Goal: Task Accomplishment & Management: Complete application form

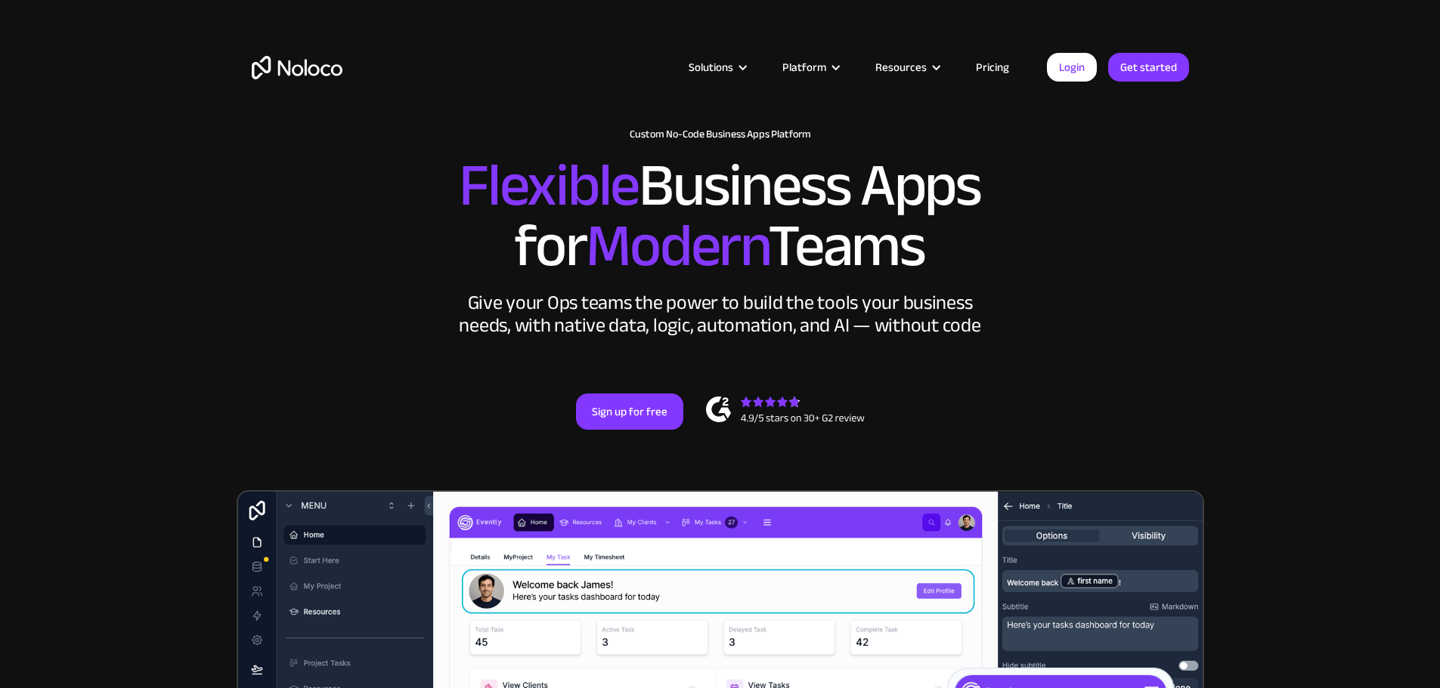
click at [1001, 68] on link "Pricing" at bounding box center [992, 67] width 71 height 20
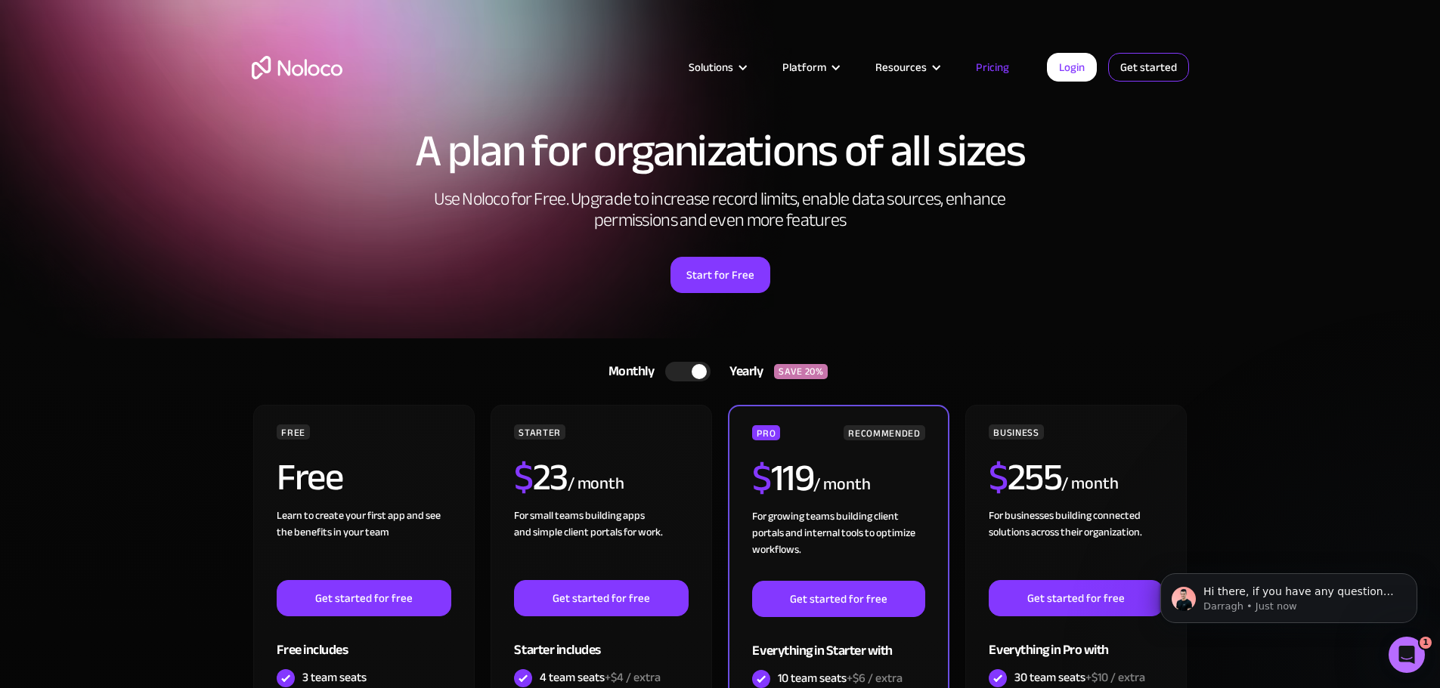
click at [1148, 65] on link "Get started" at bounding box center [1148, 67] width 81 height 29
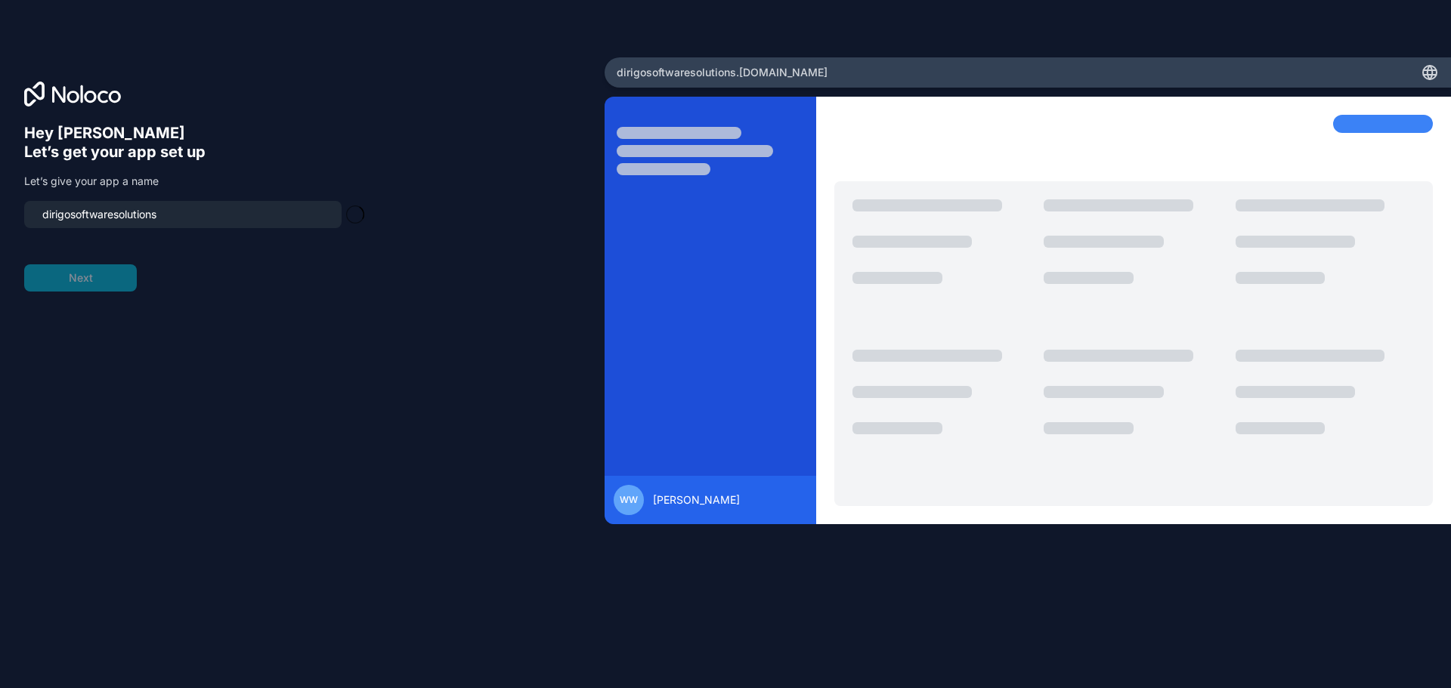
type input "dirigosoftwaresolutions-app"
click at [95, 284] on button "Next" at bounding box center [80, 278] width 113 height 27
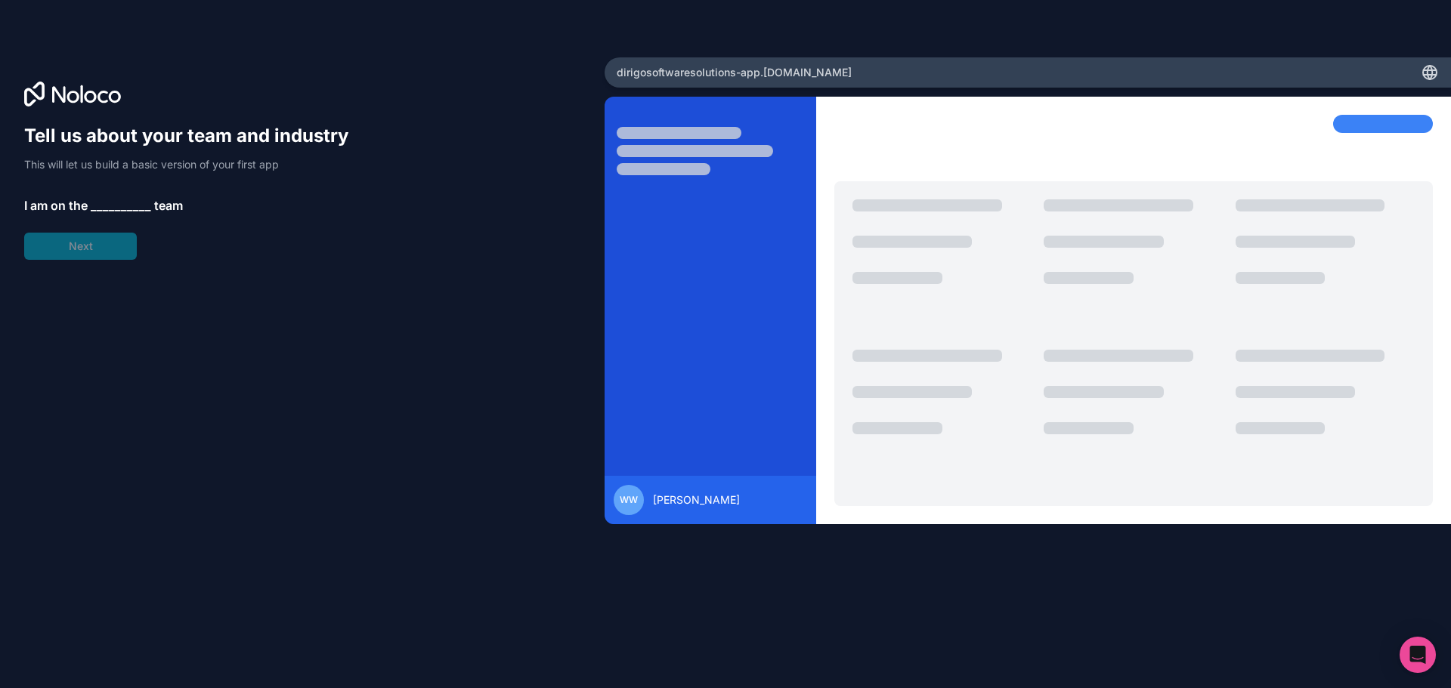
click at [107, 203] on span "__________" at bounding box center [121, 205] width 60 height 18
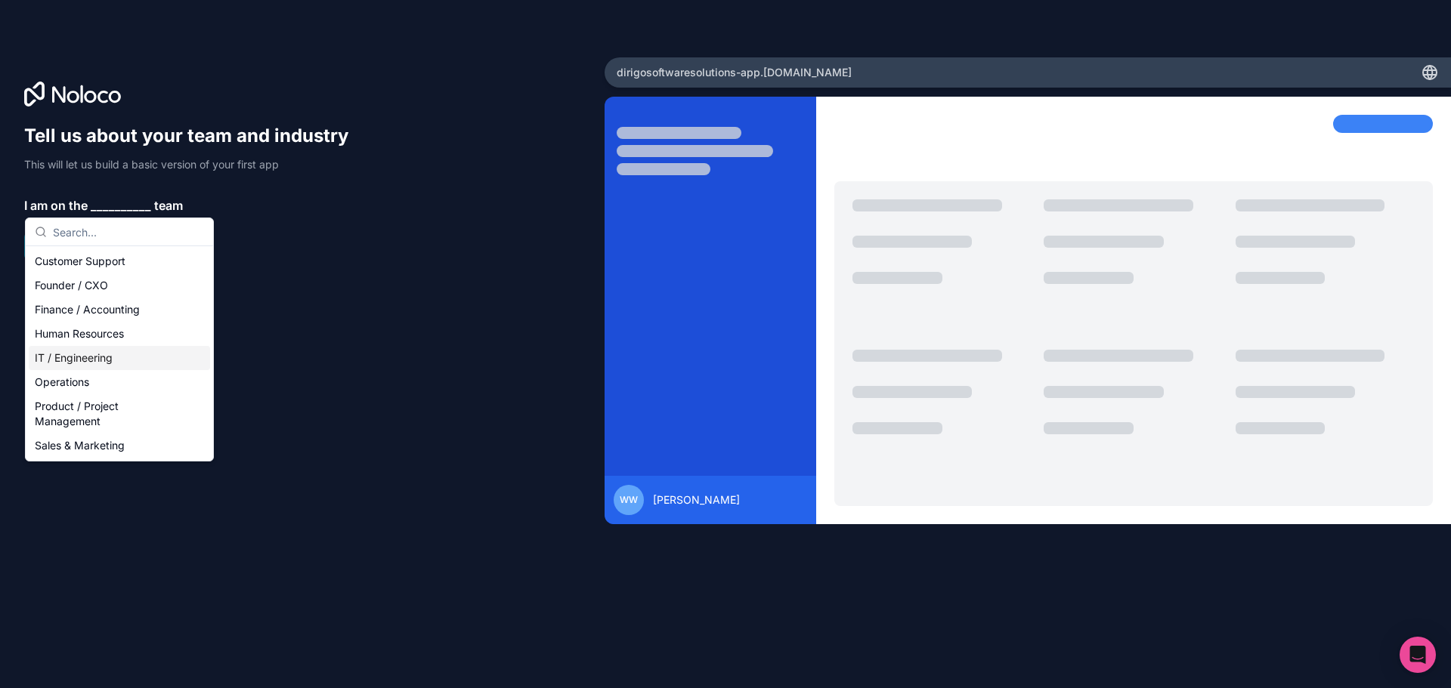
click at [80, 355] on div "IT / Engineering" at bounding box center [119, 358] width 181 height 24
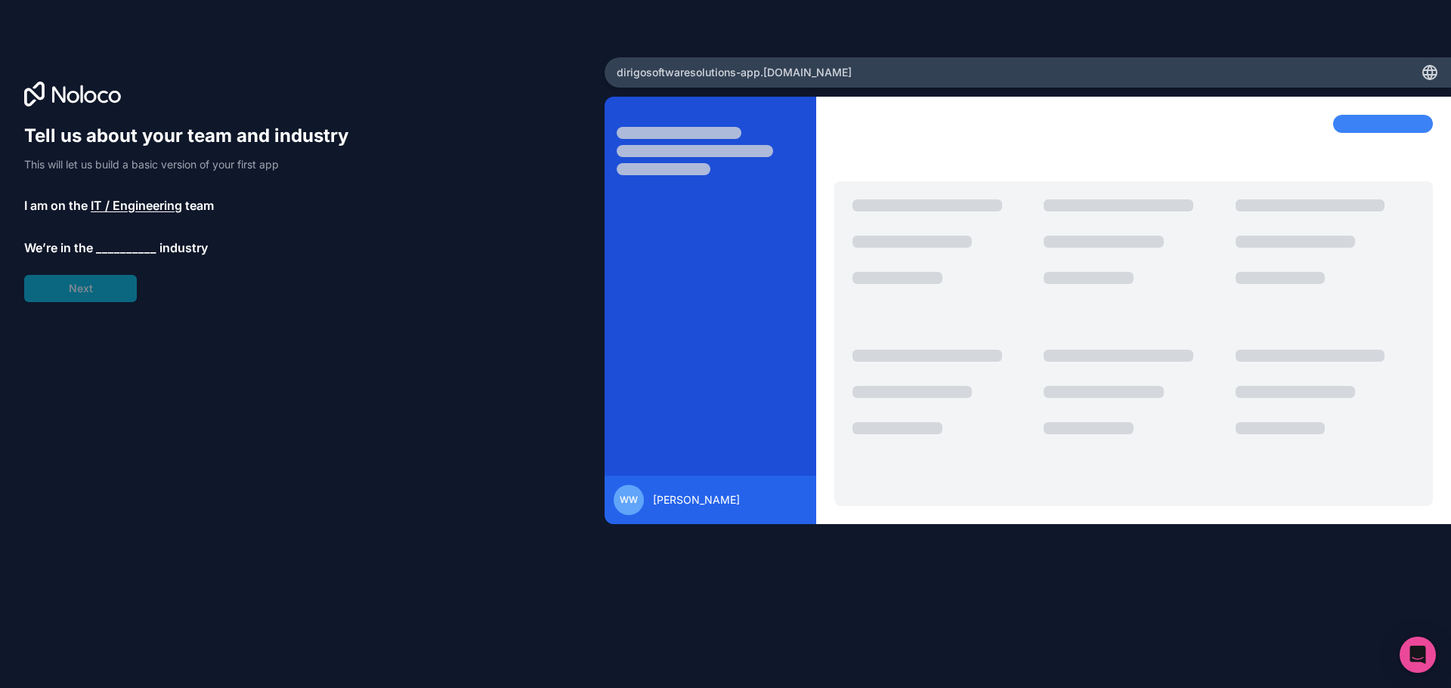
click at [109, 246] on span "__________" at bounding box center [126, 248] width 60 height 18
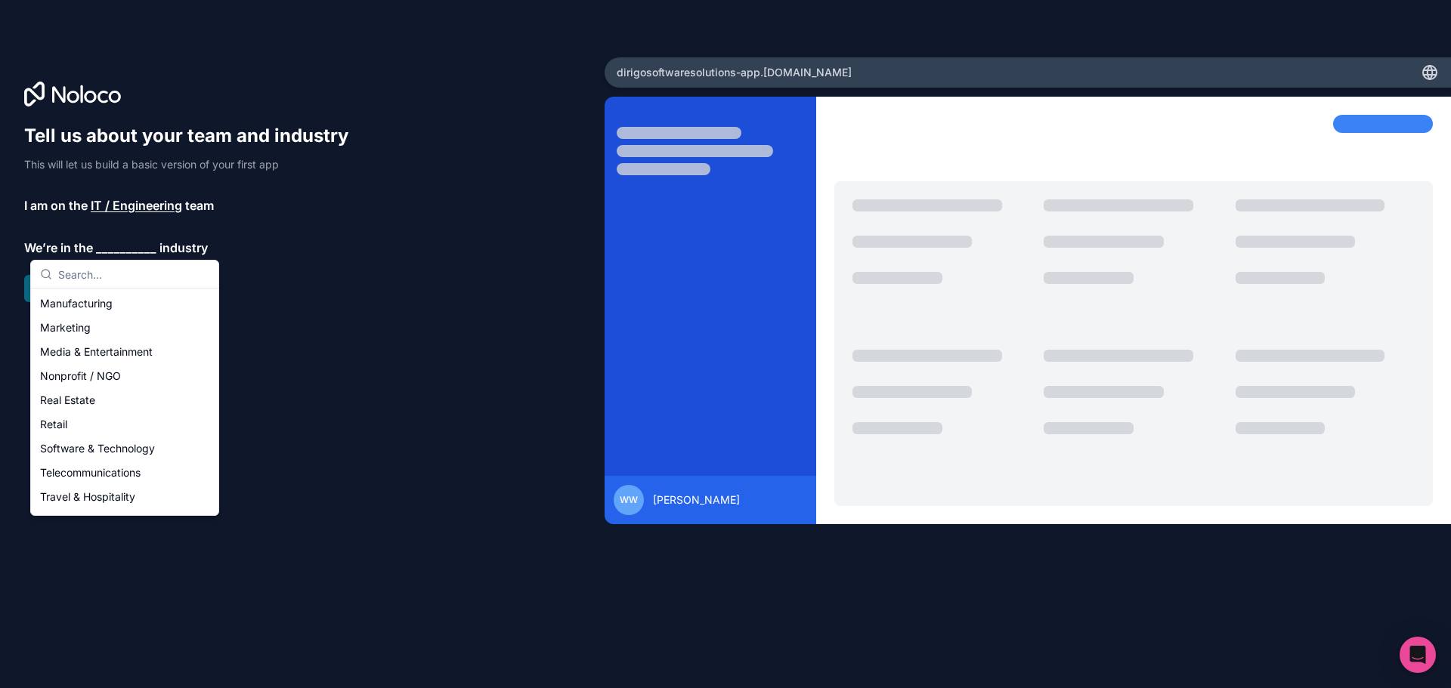
scroll to position [227, 0]
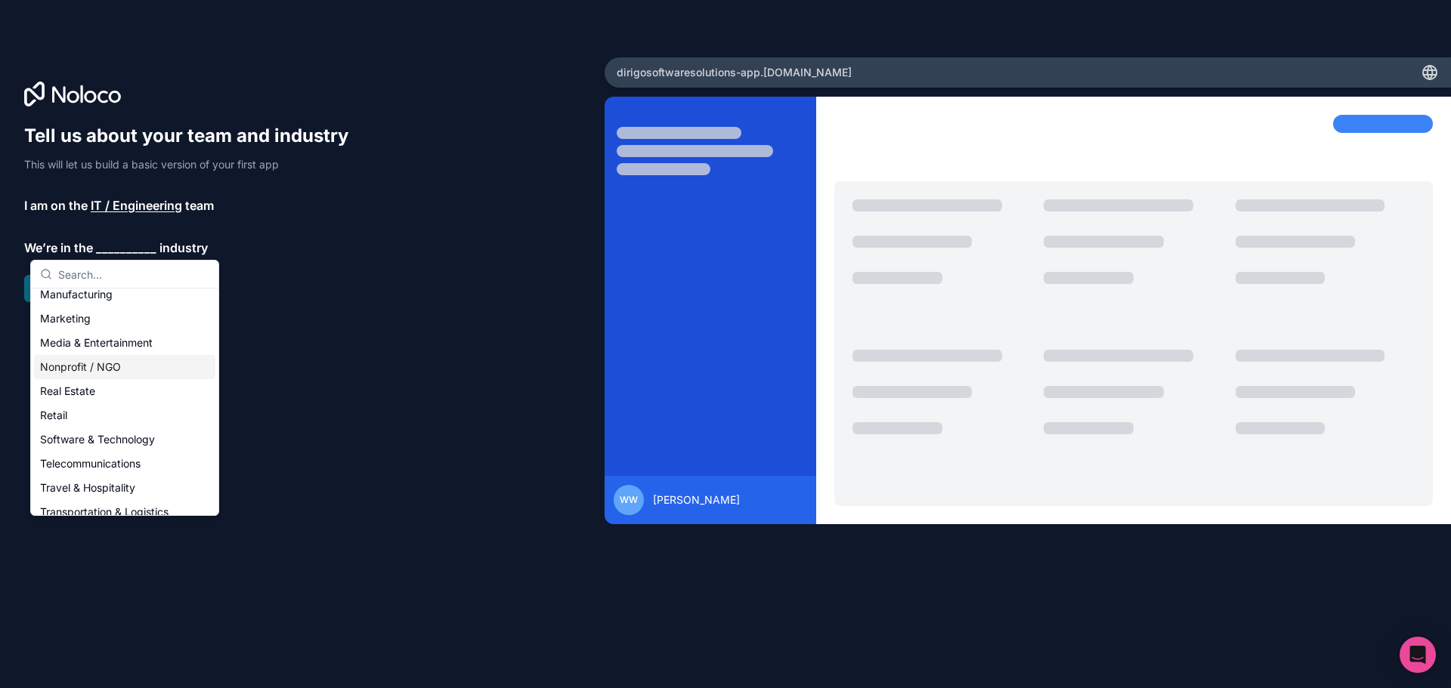
click at [71, 360] on div "Nonprofit / NGO" at bounding box center [124, 367] width 181 height 24
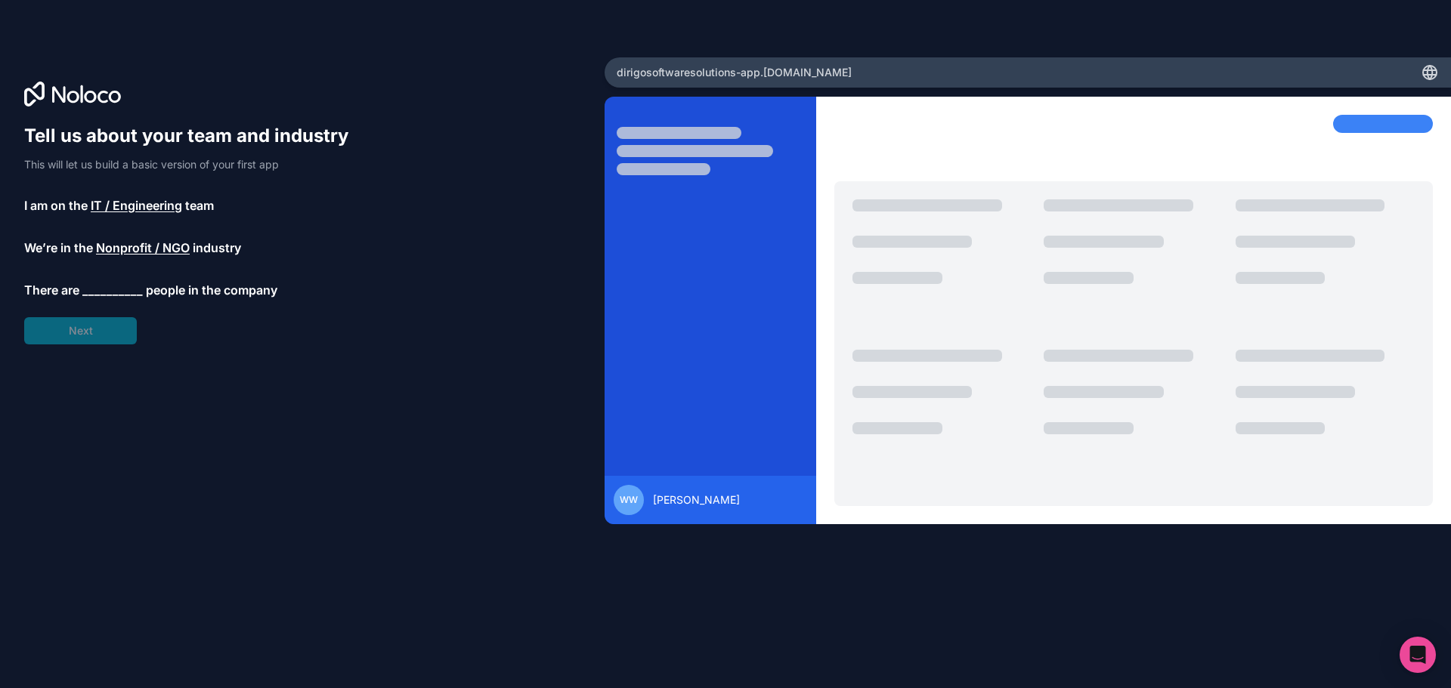
click at [107, 294] on span "__________" at bounding box center [112, 290] width 60 height 18
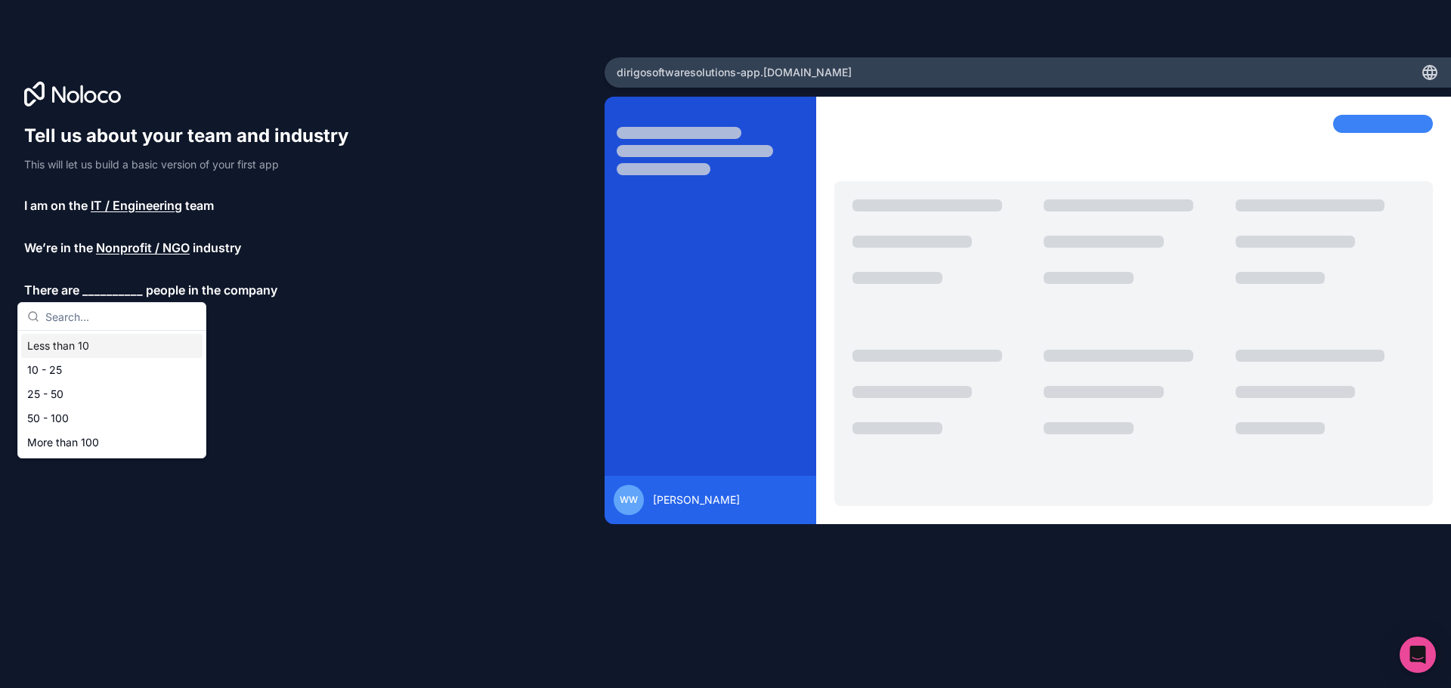
click at [76, 348] on div "Less than 10" at bounding box center [111, 346] width 181 height 24
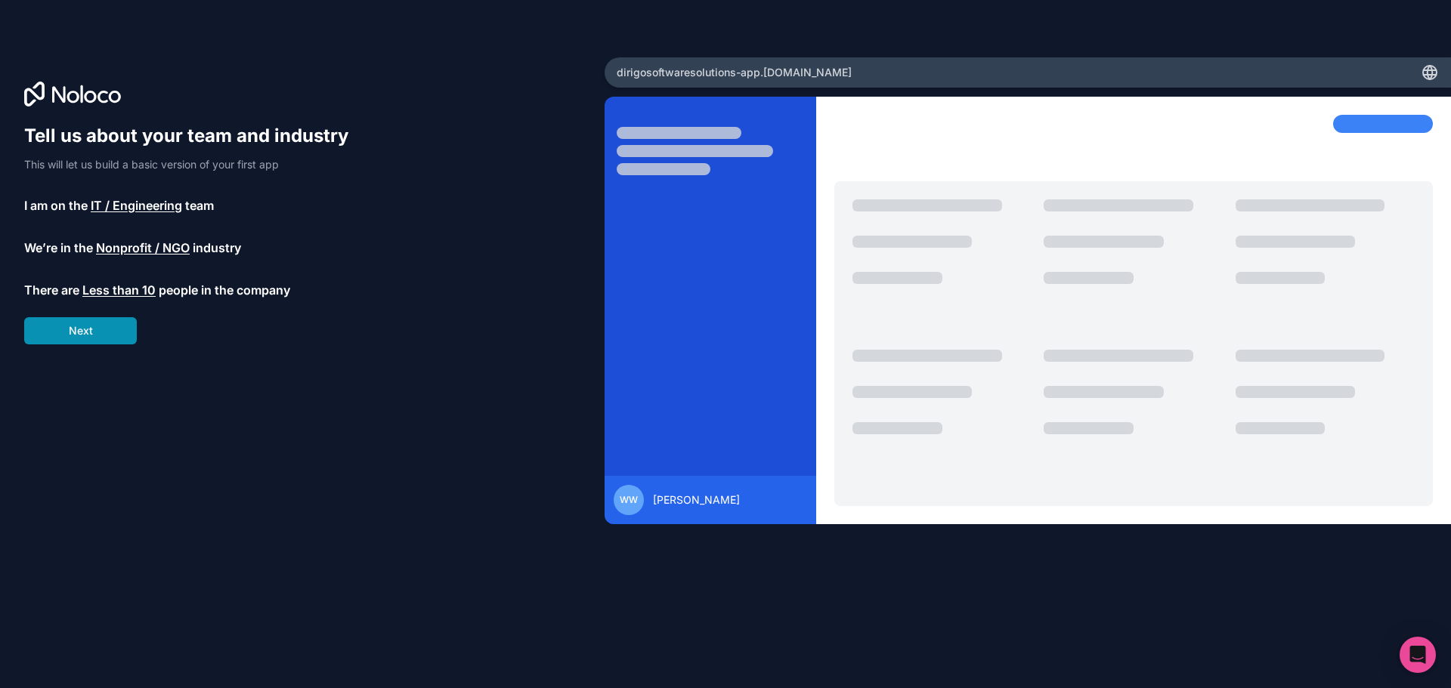
click at [81, 323] on button "Next" at bounding box center [80, 330] width 113 height 27
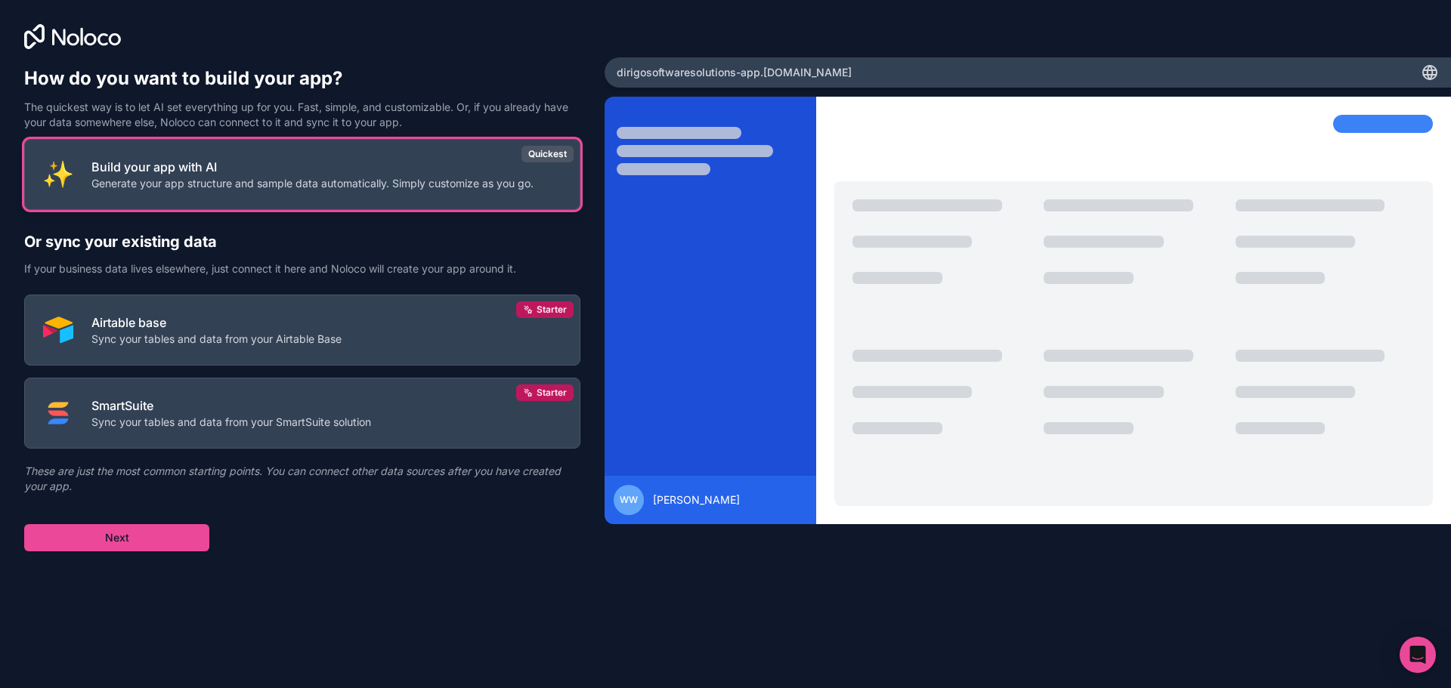
click at [201, 181] on p "Generate your app structure and sample data automatically. Simply customize as …" at bounding box center [312, 183] width 442 height 15
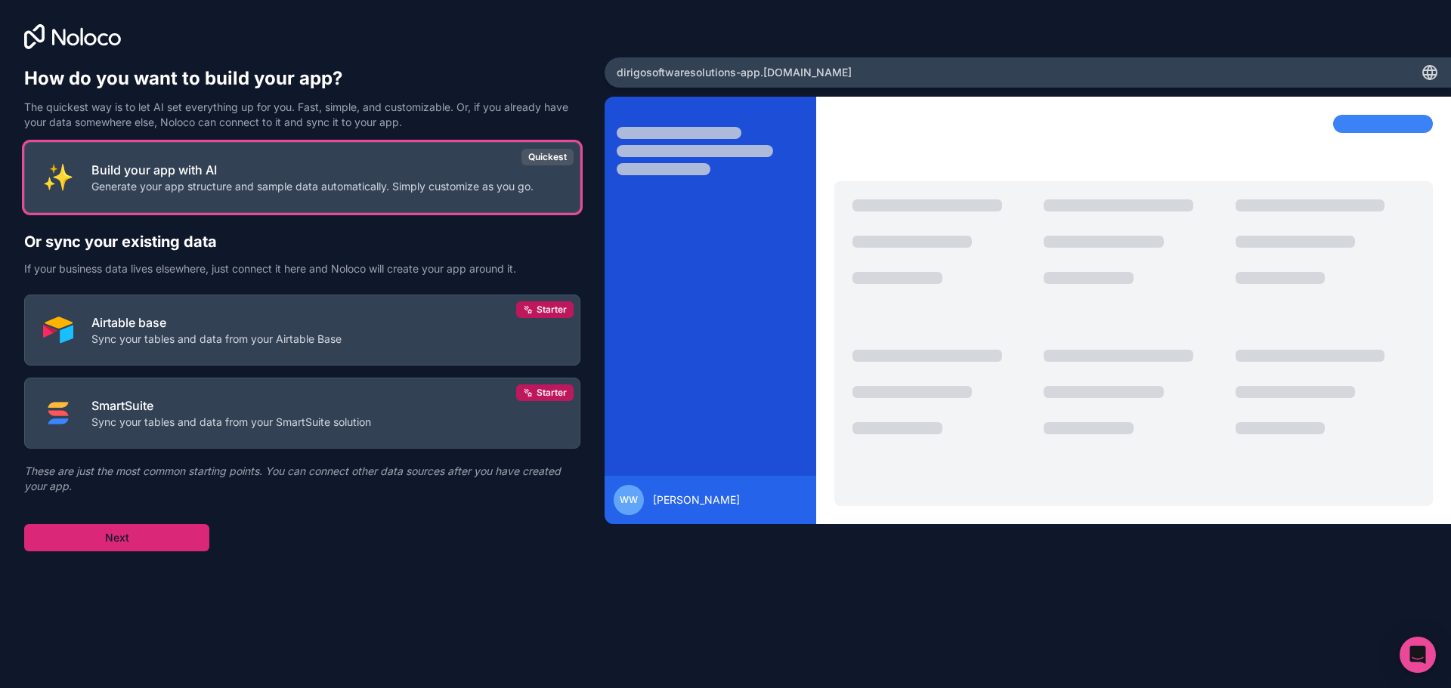
click at [155, 539] on button "Next" at bounding box center [116, 537] width 185 height 27
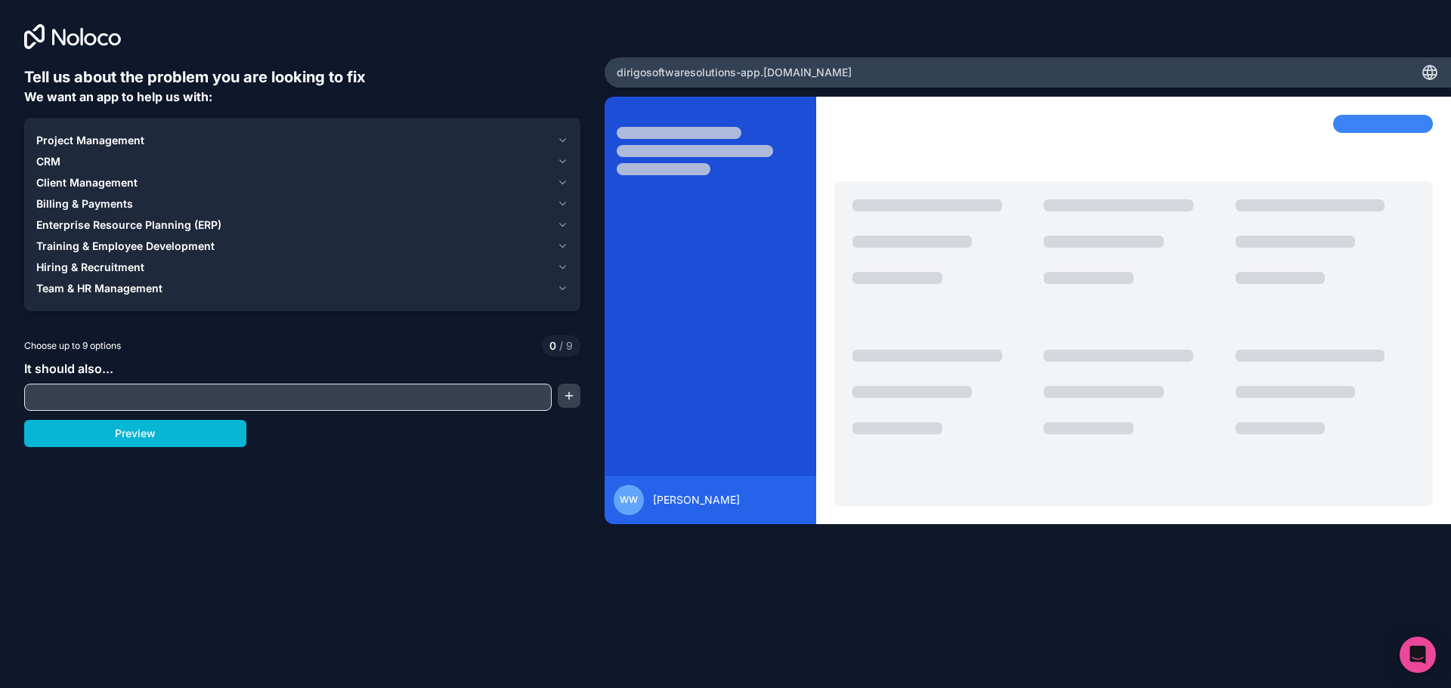
click at [97, 144] on span "Project Management" at bounding box center [90, 140] width 108 height 15
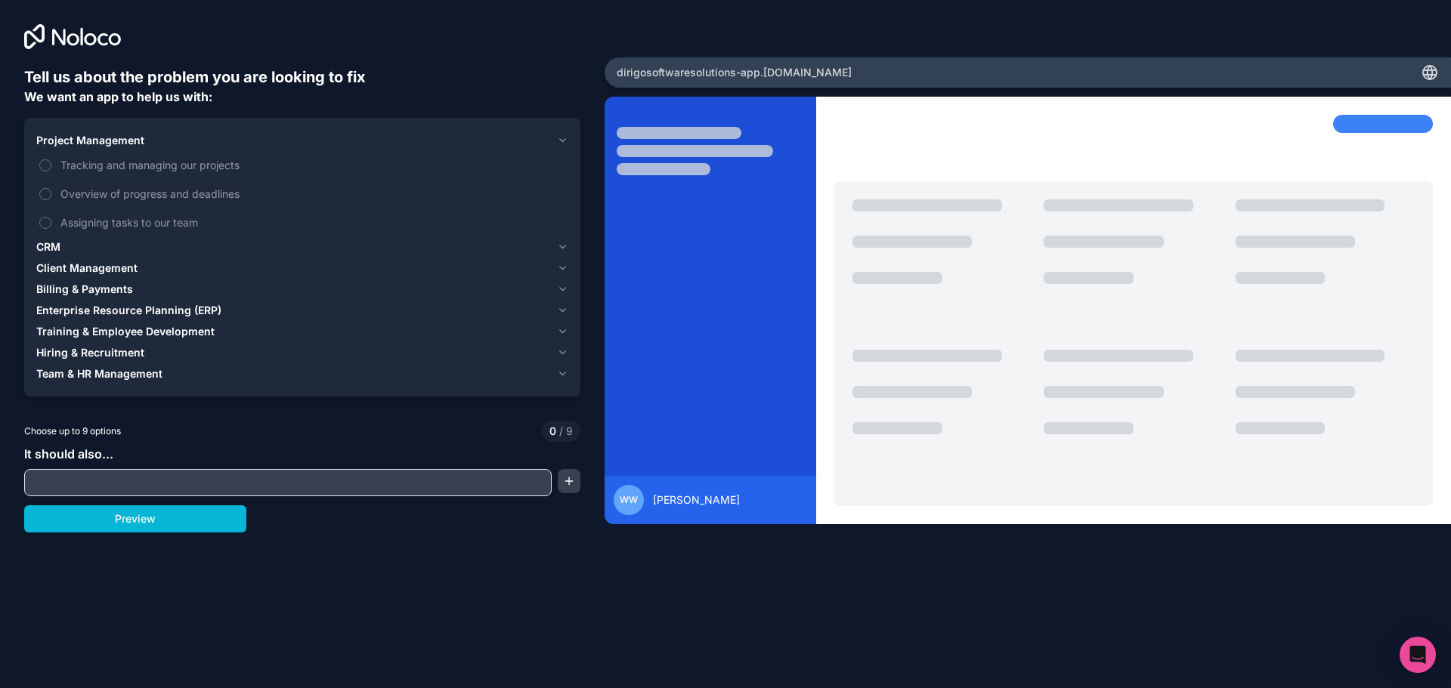
click at [46, 247] on span "CRM" at bounding box center [48, 247] width 24 height 15
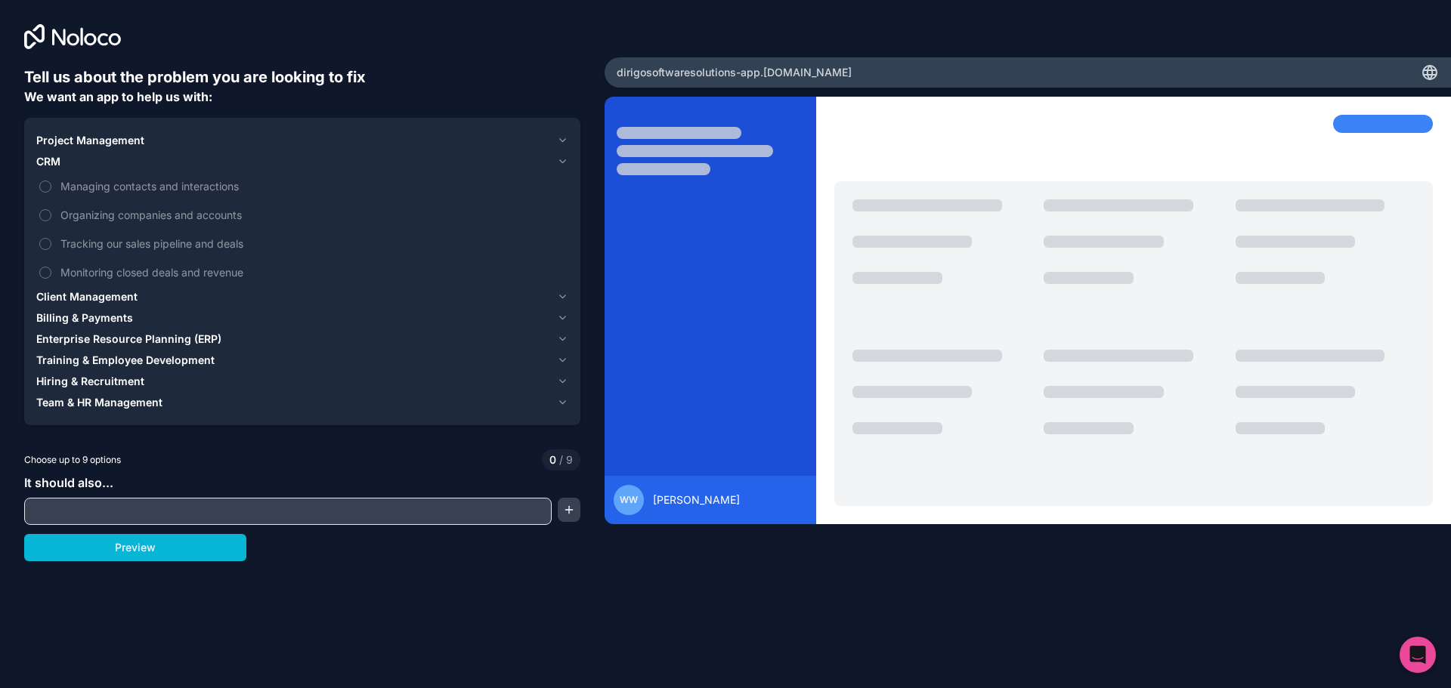
click at [562, 161] on icon "button" at bounding box center [562, 162] width 11 height 12
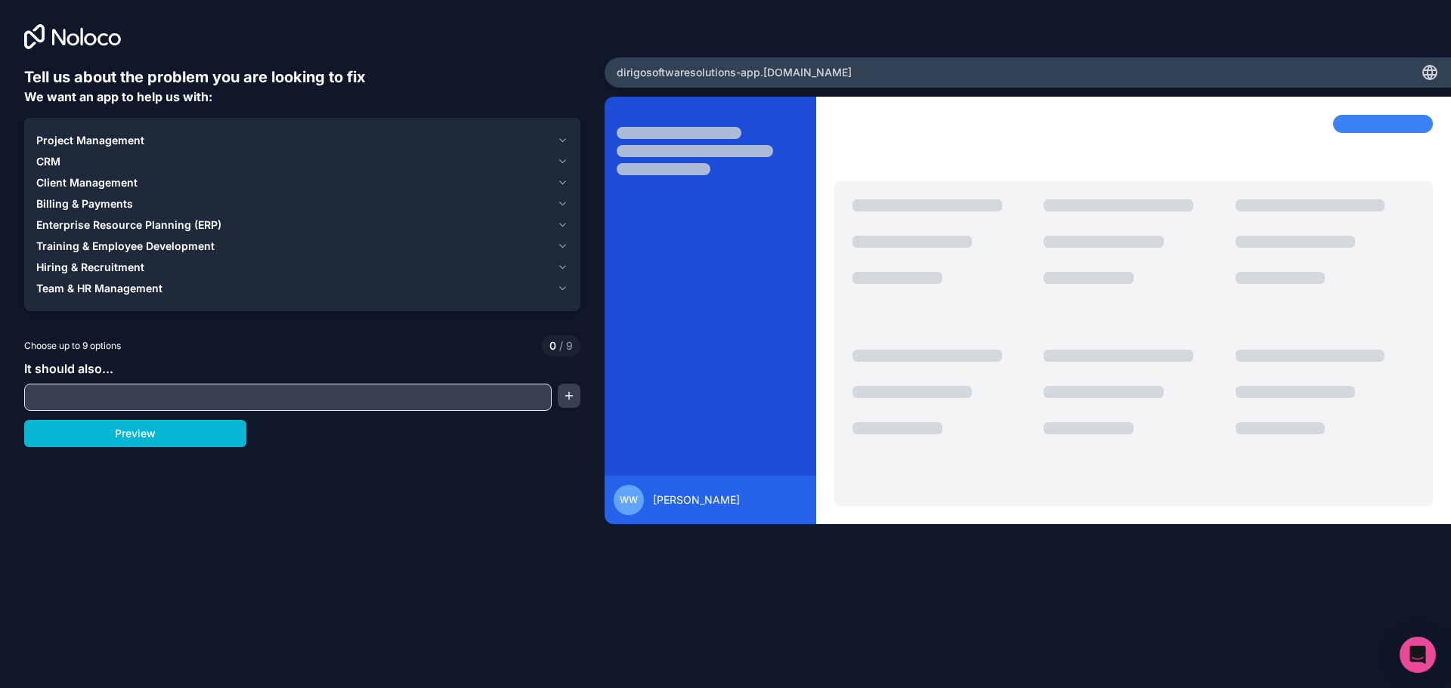
click at [153, 241] on span "Training & Employee Development" at bounding box center [125, 246] width 178 height 15
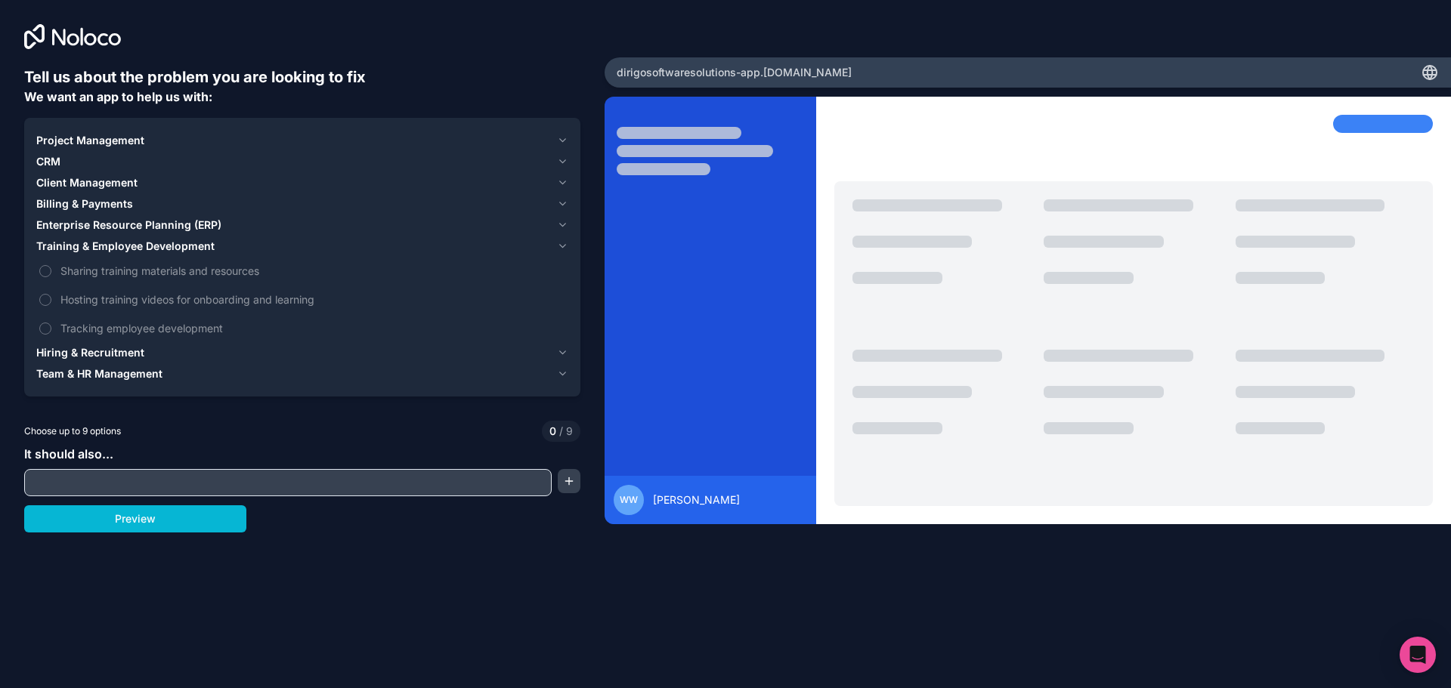
click at [125, 351] on span "Hiring & Recruitment" at bounding box center [90, 352] width 108 height 15
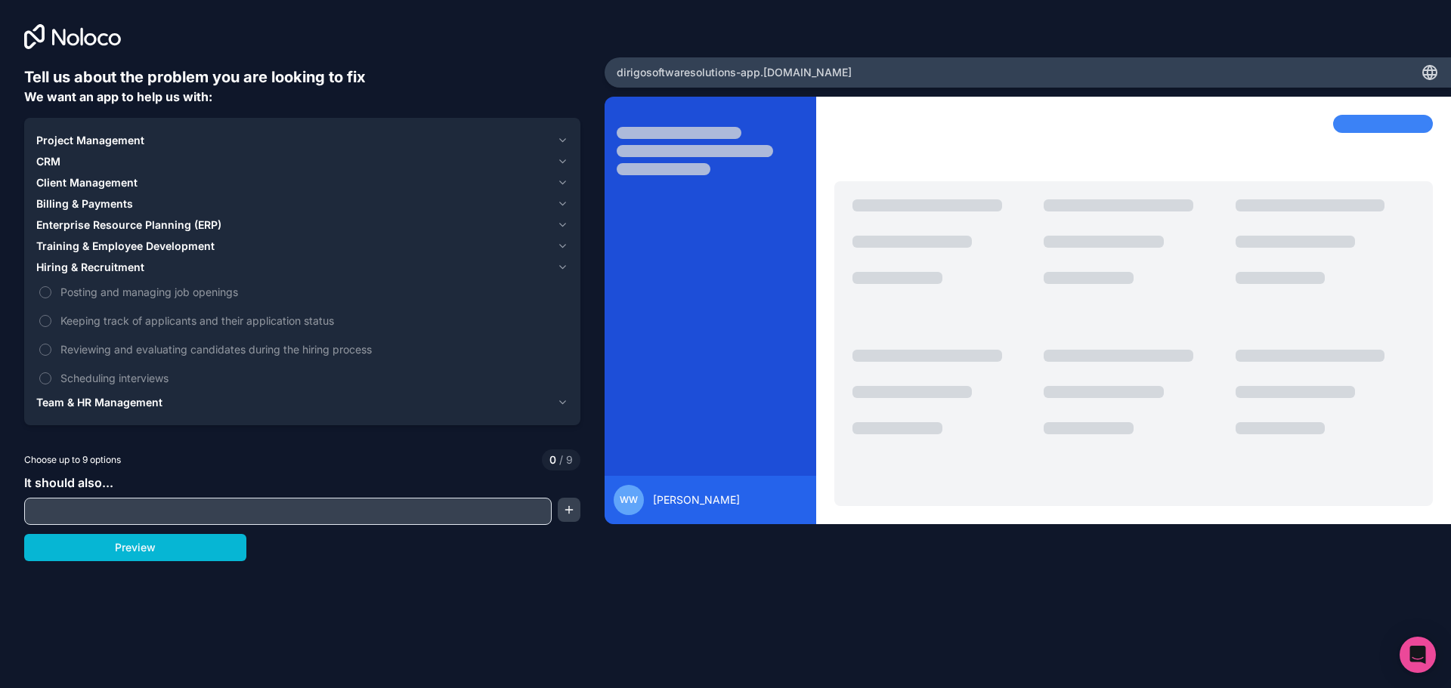
click at [119, 401] on span "Team & HR Management" at bounding box center [99, 402] width 126 height 15
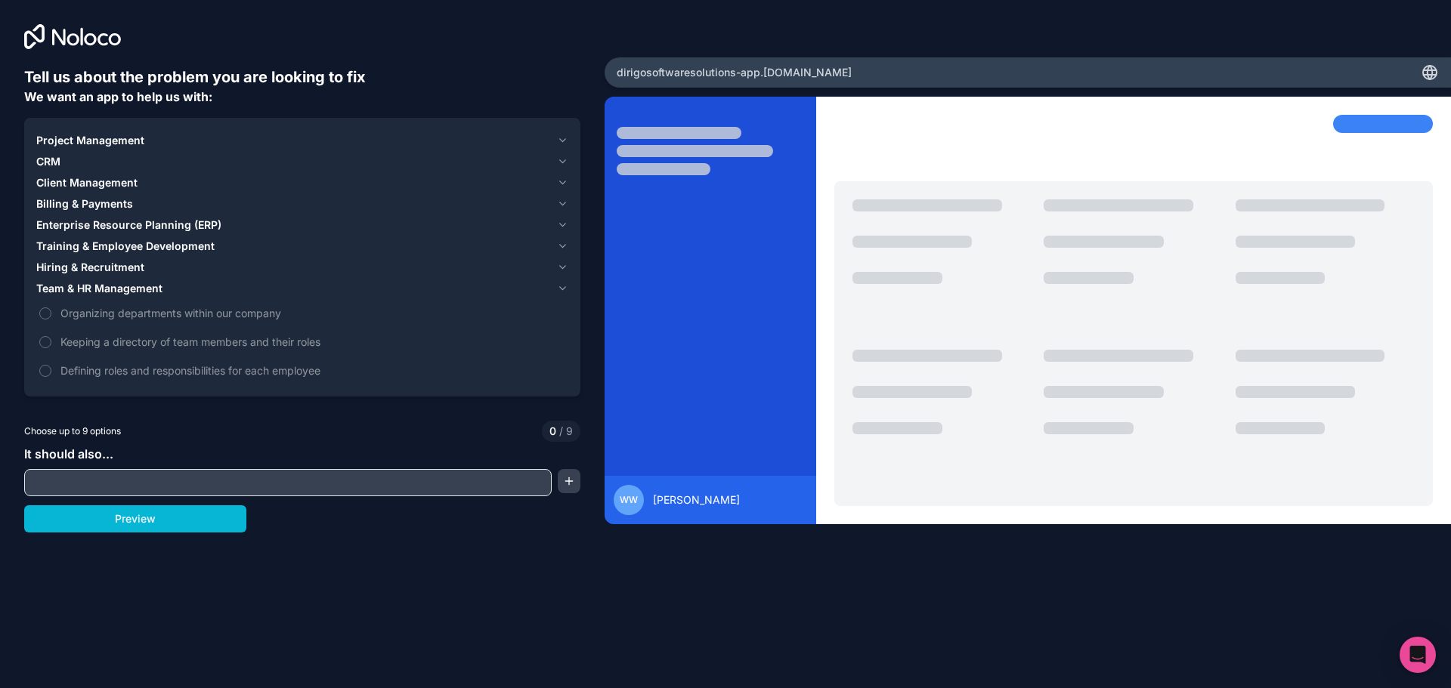
click at [99, 484] on input "text" at bounding box center [288, 482] width 520 height 21
click at [271, 484] on input "Manage students and courses (has subcourses) they are taking" at bounding box center [288, 482] width 520 height 21
click at [271, 485] on input "Manage students and courses (has subcourses) they are taking" at bounding box center [288, 482] width 520 height 21
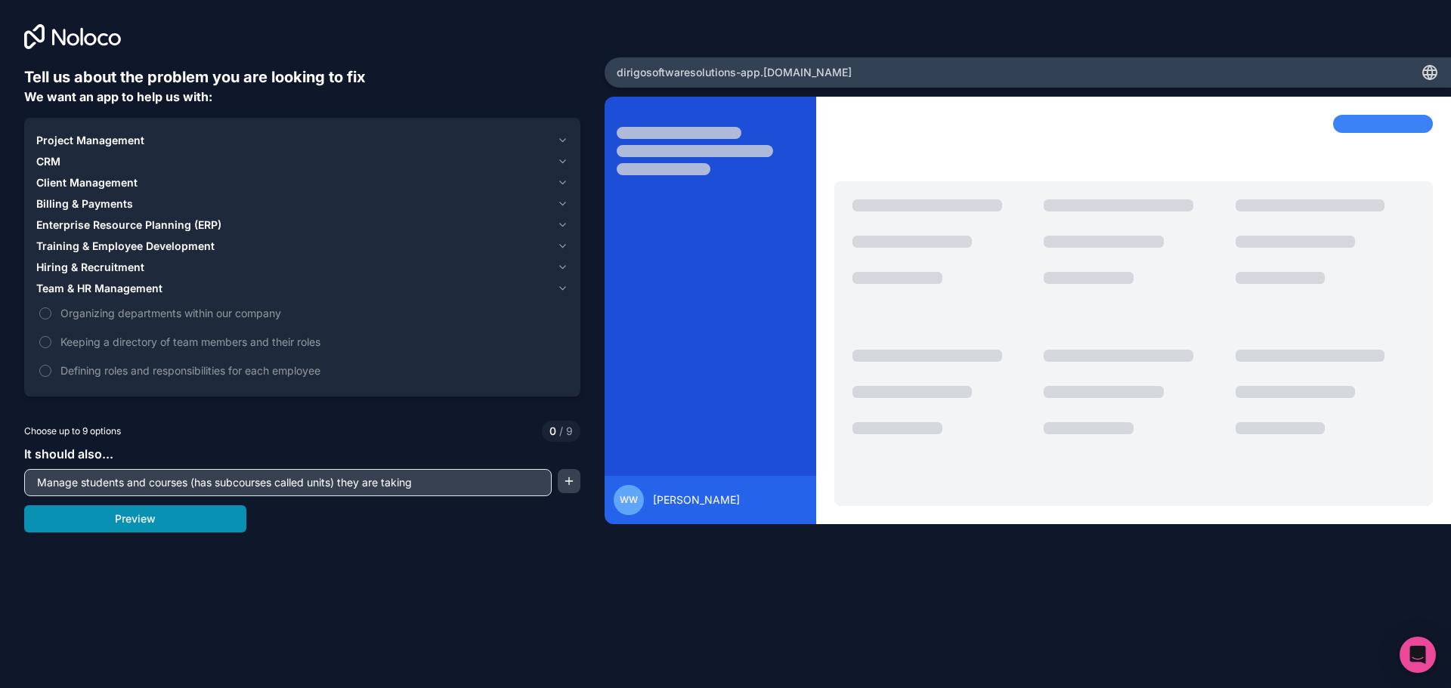
type input "Manage students and courses (has subcourses called units) they are taking"
click at [190, 514] on button "Preview" at bounding box center [135, 519] width 222 height 27
click at [45, 342] on button "Keeping a directory of team members and their roles" at bounding box center [45, 342] width 12 height 12
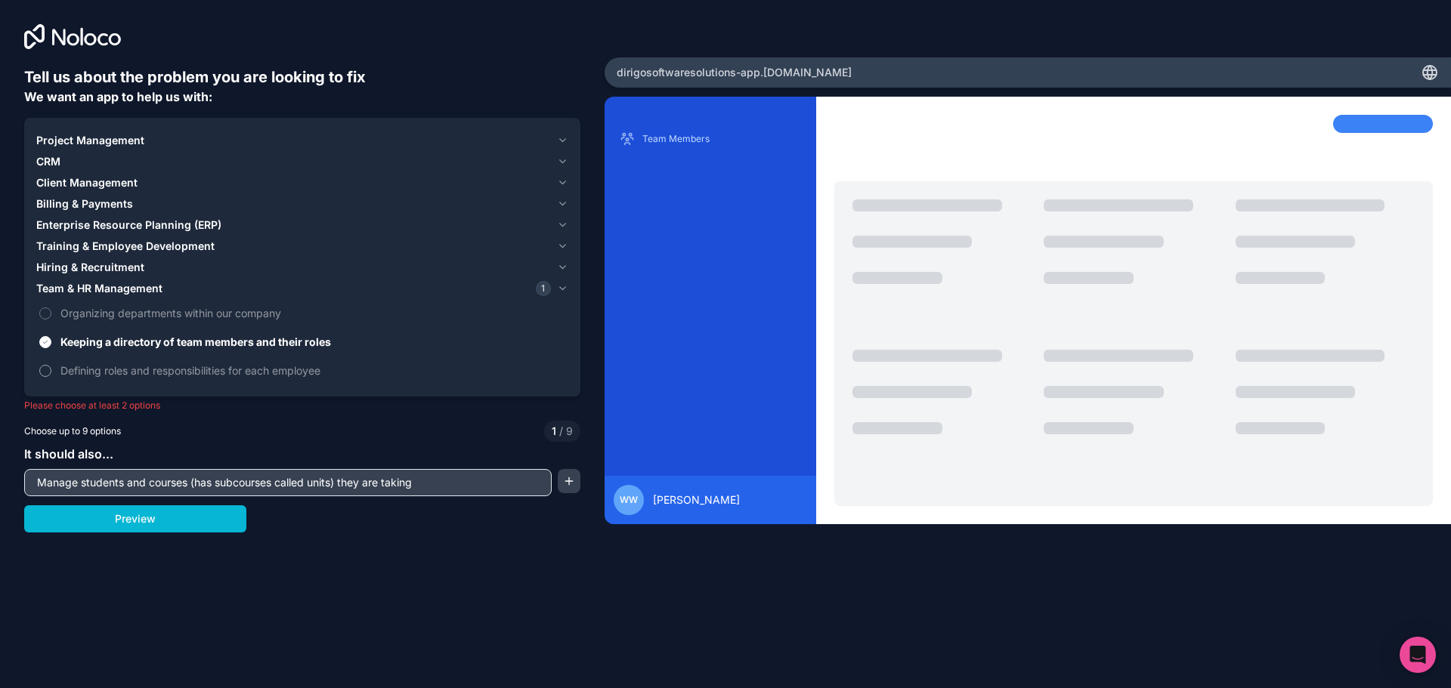
click at [50, 370] on button "Defining roles and responsibilities for each employee" at bounding box center [45, 371] width 12 height 12
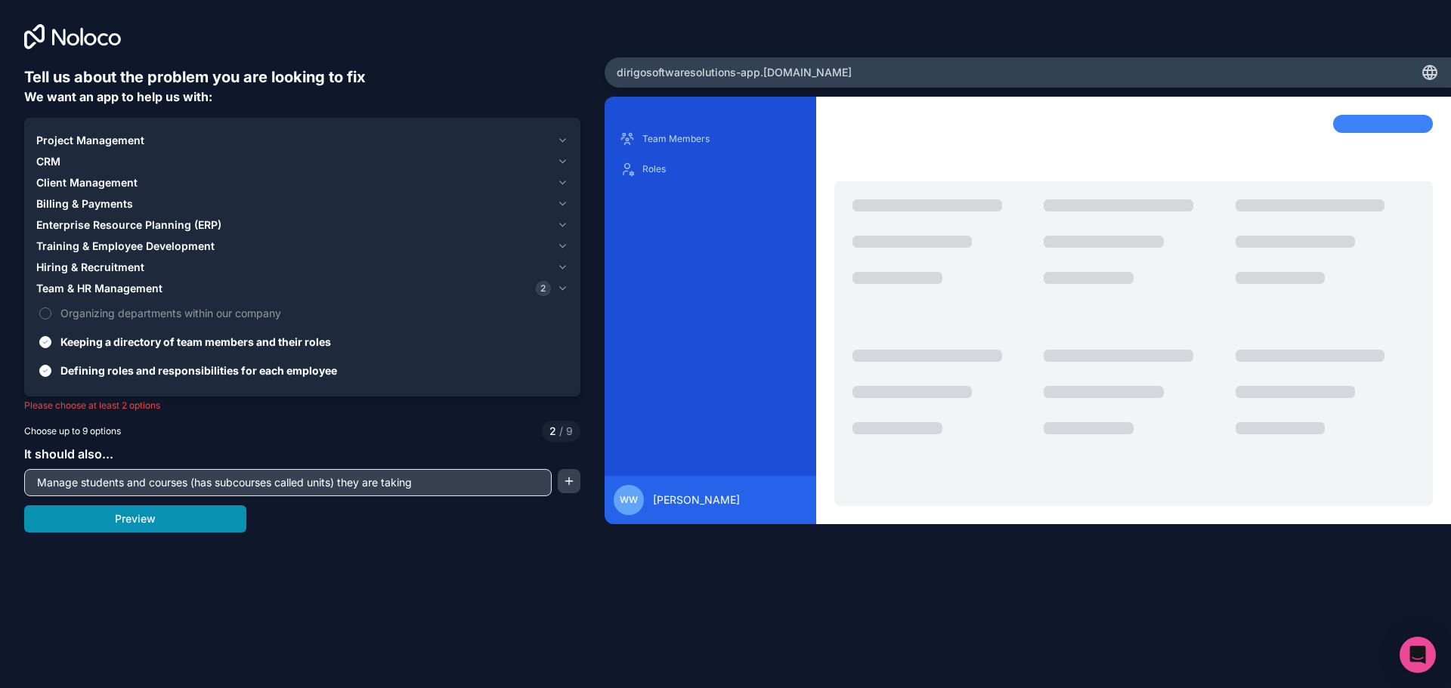
click at [125, 525] on button "Preview" at bounding box center [135, 519] width 222 height 27
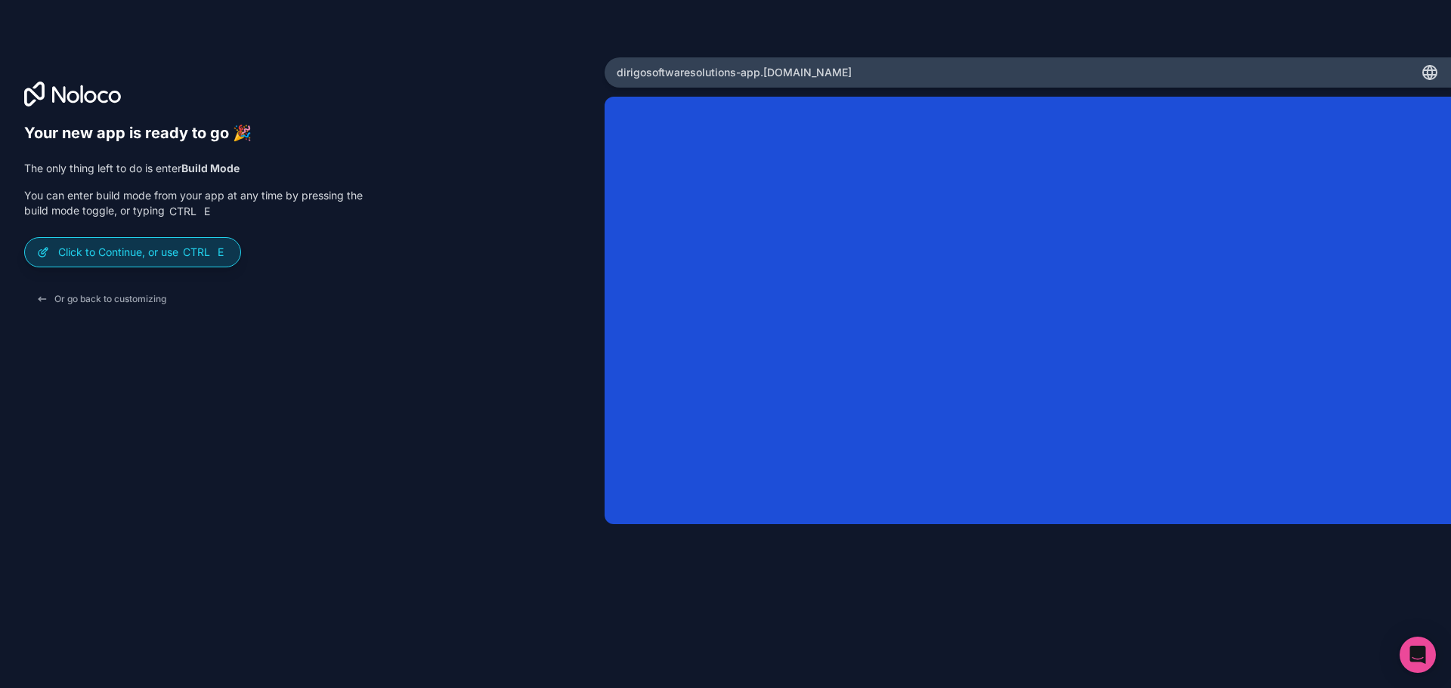
click at [129, 252] on p "Click to Continue, or use Ctrl E" at bounding box center [143, 252] width 170 height 15
